Goal: Information Seeking & Learning: Learn about a topic

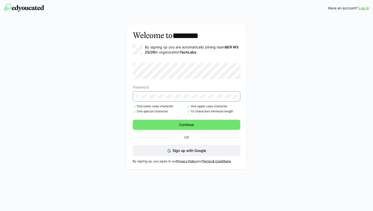
click at [133, 95] on eds-input at bounding box center [187, 96] width 108 height 10
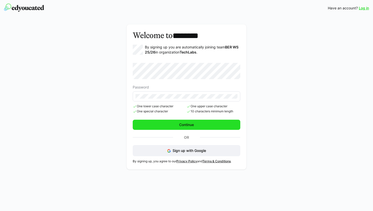
click at [181, 125] on span "Continue" at bounding box center [186, 124] width 16 height 5
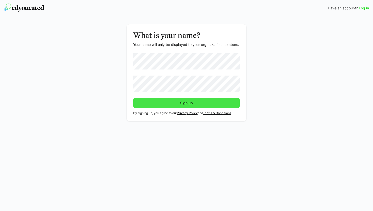
click at [195, 101] on span "Sign up" at bounding box center [186, 103] width 107 height 10
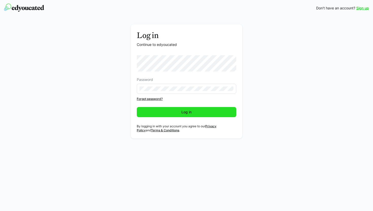
click at [201, 107] on span "Log in" at bounding box center [186, 112] width 99 height 10
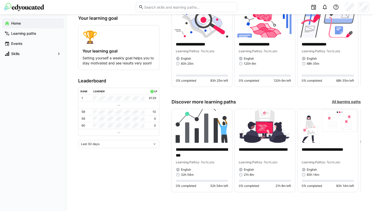
scroll to position [69, 0]
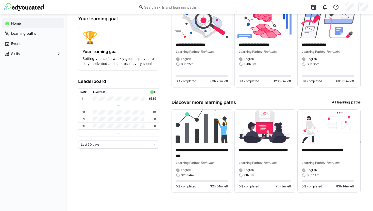
click at [336, 101] on link "All learning paths" at bounding box center [346, 103] width 29 height 6
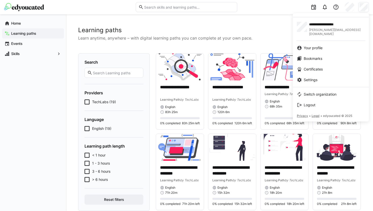
click at [264, 28] on div at bounding box center [186, 105] width 373 height 211
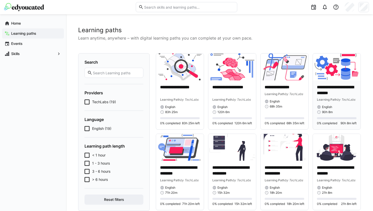
click at [332, 71] on img at bounding box center [337, 67] width 48 height 27
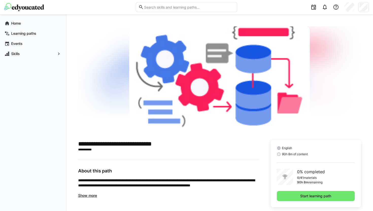
scroll to position [8, 0]
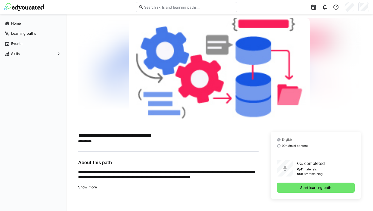
click at [89, 186] on span "Show more" at bounding box center [87, 187] width 19 height 4
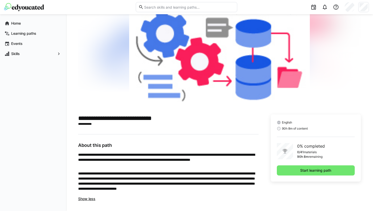
scroll to position [0, 0]
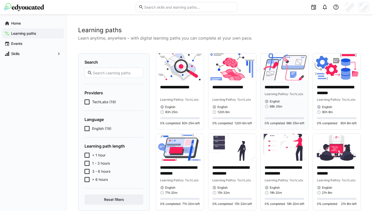
click at [286, 80] on img at bounding box center [284, 67] width 48 height 27
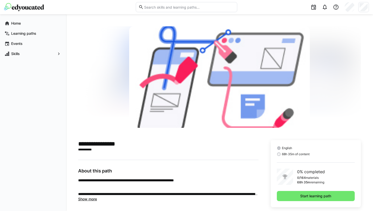
scroll to position [8, 0]
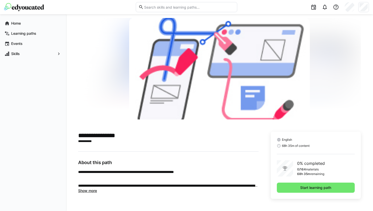
click at [89, 190] on span "Show more" at bounding box center [87, 190] width 19 height 4
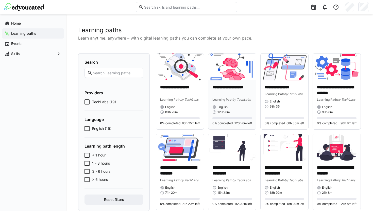
click at [231, 76] on img at bounding box center [232, 67] width 48 height 27
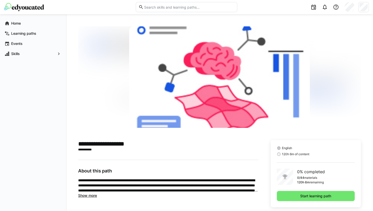
scroll to position [8, 0]
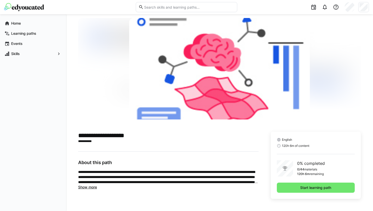
click at [94, 187] on span "Show more" at bounding box center [87, 187] width 19 height 4
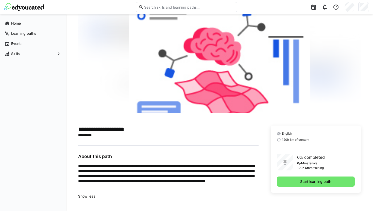
scroll to position [0, 0]
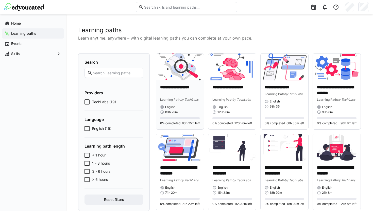
click at [182, 69] on img at bounding box center [180, 67] width 48 height 27
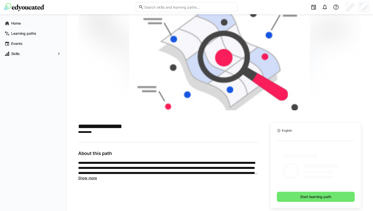
scroll to position [8, 0]
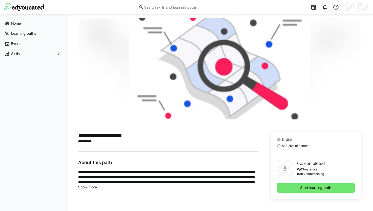
click at [92, 186] on span "Show more" at bounding box center [87, 187] width 19 height 4
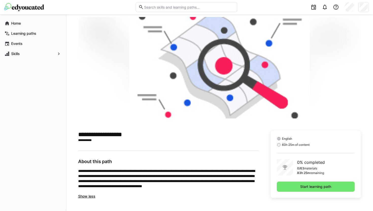
scroll to position [0, 0]
